Goal: Task Accomplishment & Management: Manage account settings

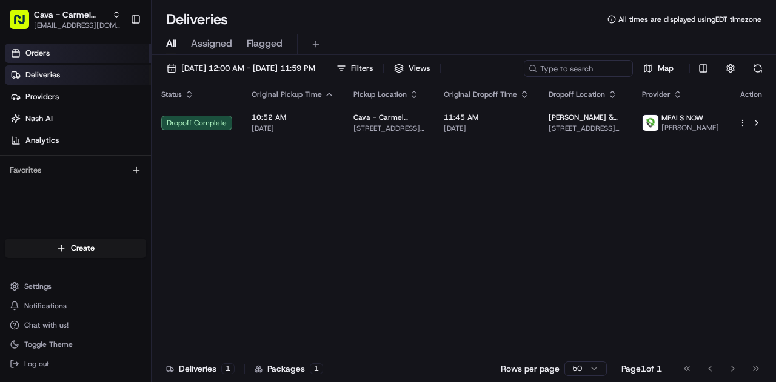
click at [90, 55] on link "Orders" at bounding box center [78, 53] width 146 height 19
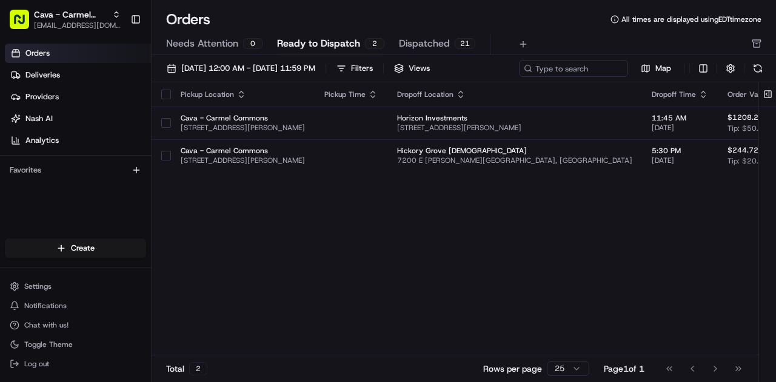
click at [339, 44] on span "Ready to Dispatch" at bounding box center [318, 43] width 83 height 15
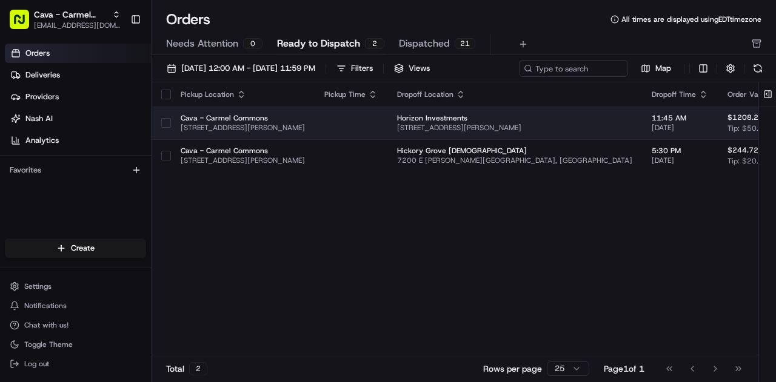
click at [166, 124] on button "button" at bounding box center [166, 123] width 10 height 10
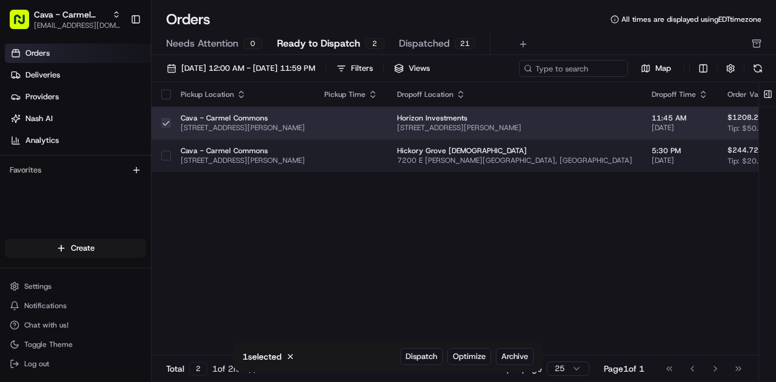
click at [170, 151] on button "button" at bounding box center [166, 156] width 10 height 10
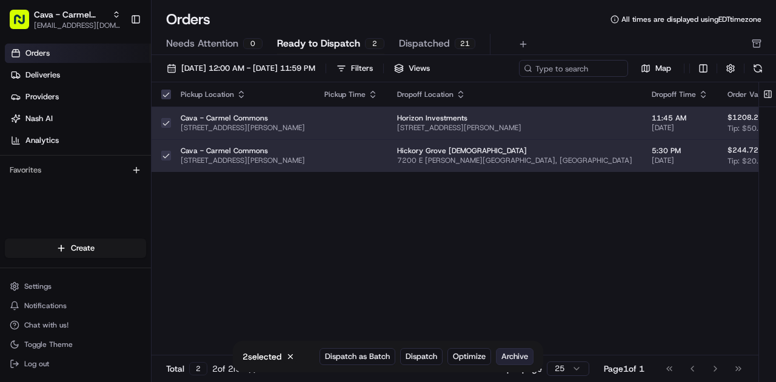
click at [513, 356] on span "Archive" at bounding box center [514, 356] width 27 height 11
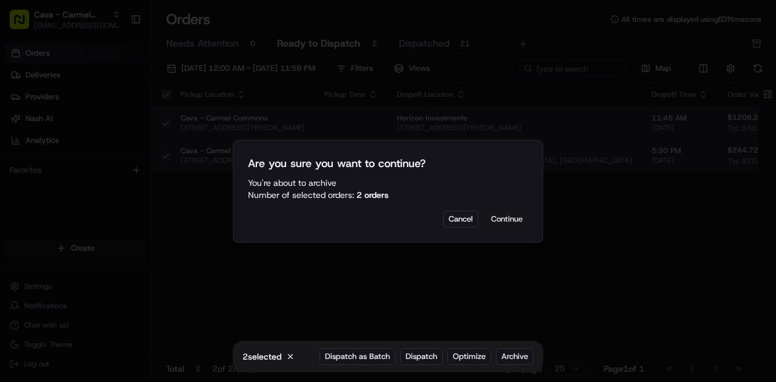
click at [504, 224] on button "Continue" at bounding box center [506, 219] width 42 height 17
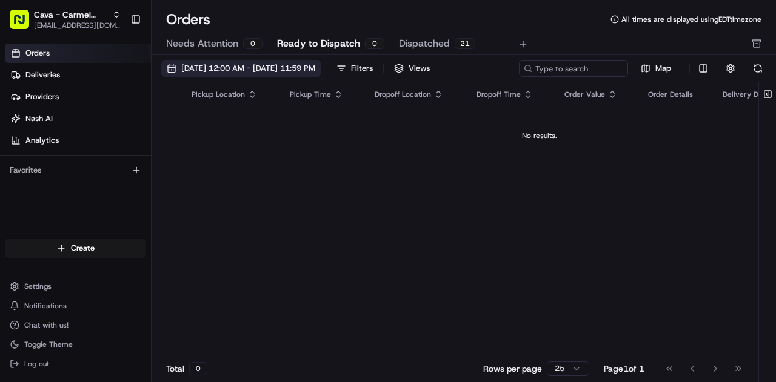
click at [243, 71] on span "[DATE] 12:00 AM - [DATE] 11:59 PM" at bounding box center [248, 68] width 134 height 11
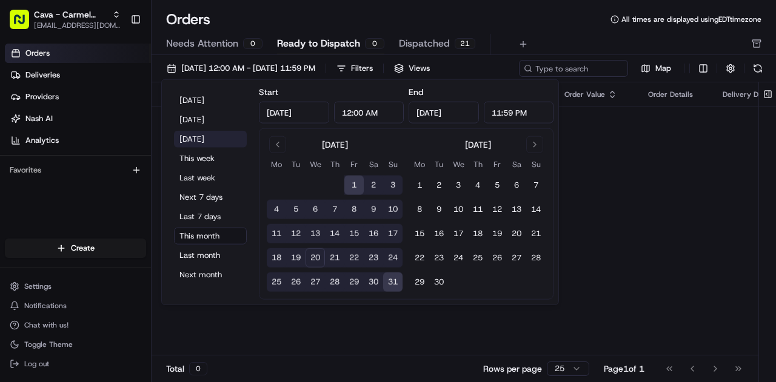
click at [205, 138] on button "[DATE]" at bounding box center [210, 139] width 73 height 17
type input "[DATE]"
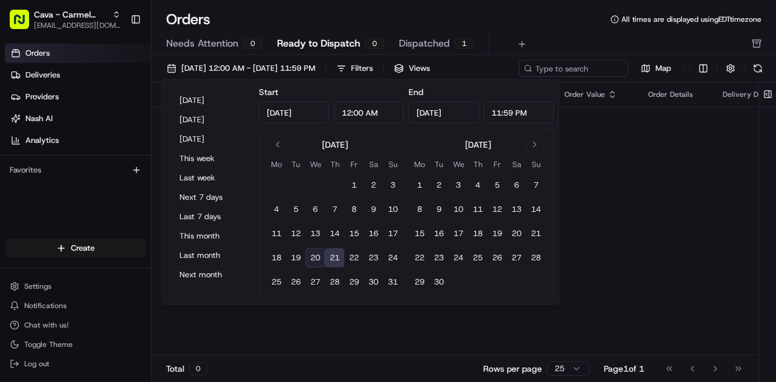
click at [622, 197] on div "Pickup Location Pickup Time Dropoff Location Dropoff Time Order Value Order Det…" at bounding box center [539, 218] width 776 height 273
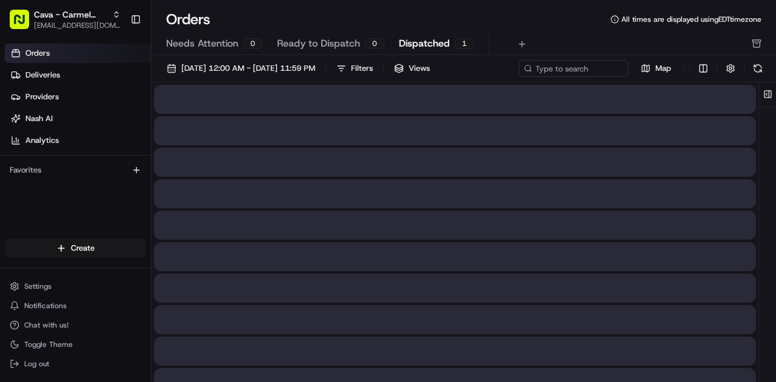
click at [436, 39] on span "Dispatched" at bounding box center [424, 43] width 51 height 15
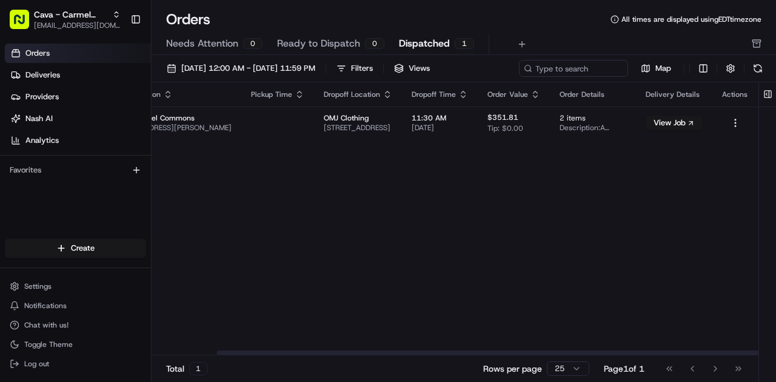
scroll to position [0, 90]
